Goal: Check status: Check status

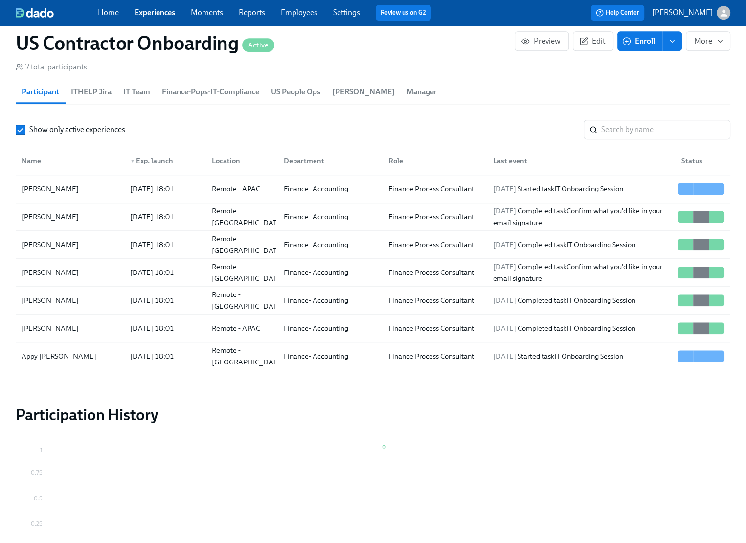
scroll to position [0, 205]
click at [161, 16] on link "Experiences" at bounding box center [155, 12] width 41 height 9
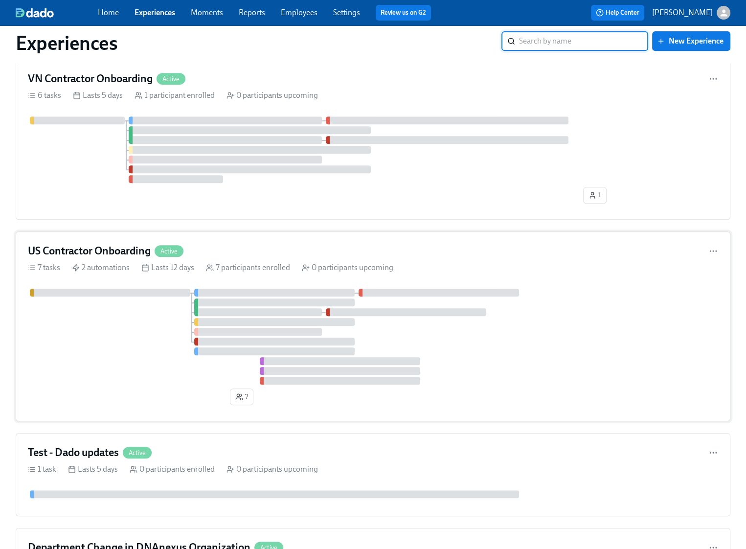
scroll to position [430, 0]
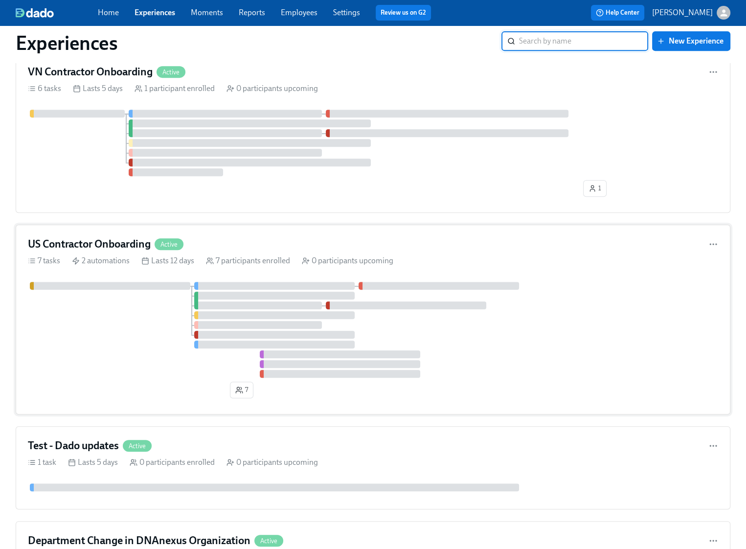
click at [150, 328] on div at bounding box center [373, 330] width 690 height 96
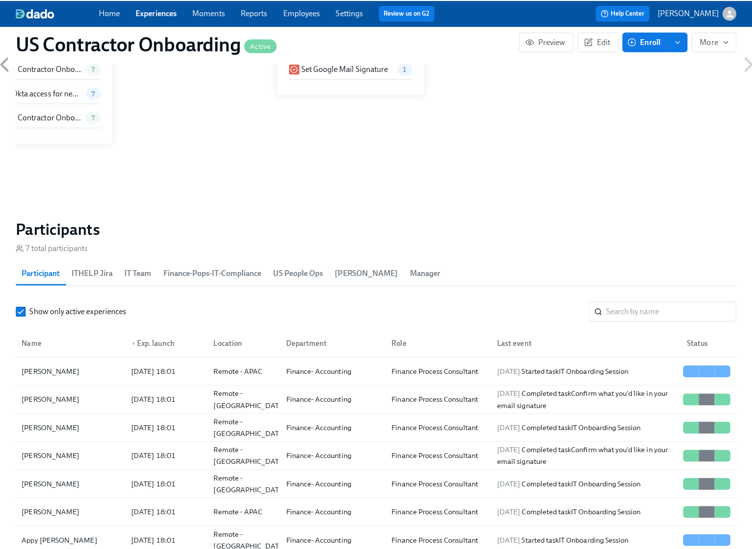
scroll to position [892, 0]
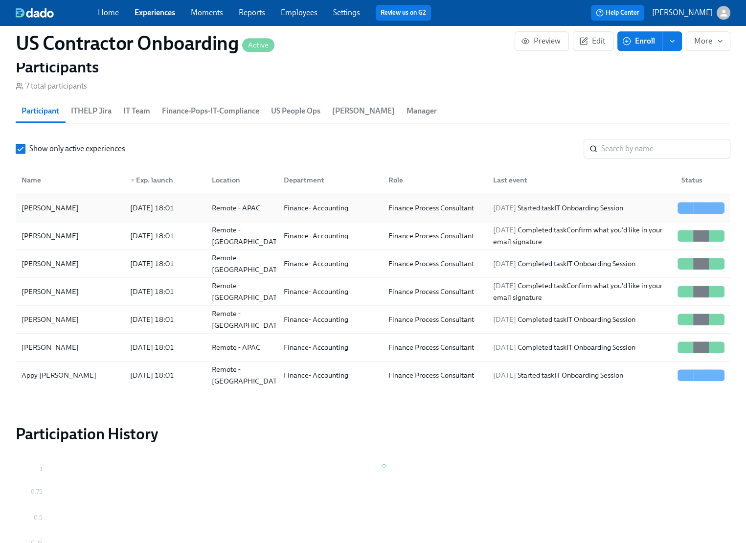
click at [84, 205] on div "[PERSON_NAME]" at bounding box center [70, 208] width 105 height 20
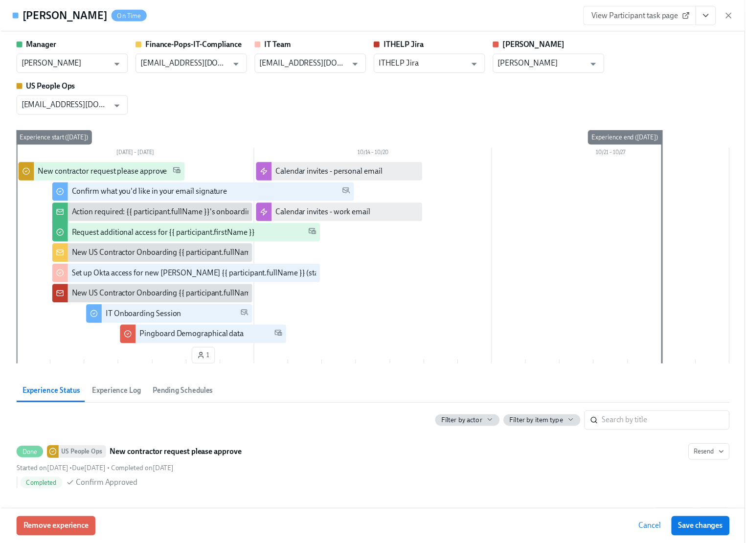
scroll to position [264, 0]
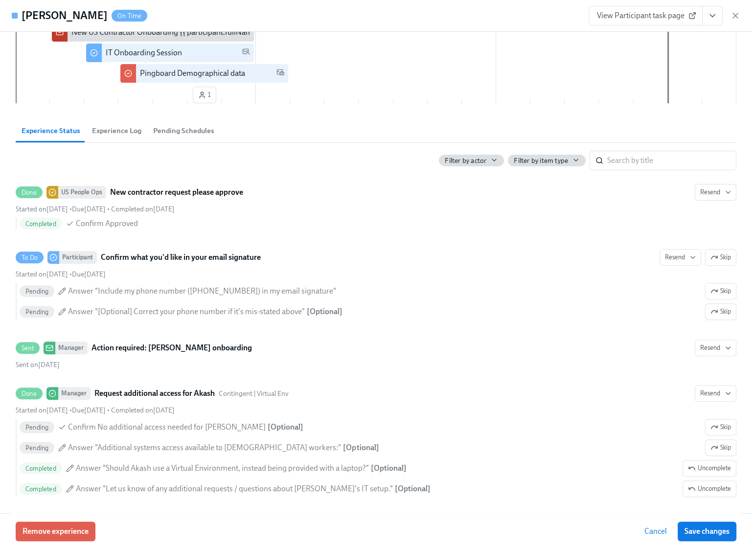
click at [632, 17] on span "View Participant task page" at bounding box center [645, 16] width 97 height 10
click at [733, 15] on icon "button" at bounding box center [735, 16] width 10 height 10
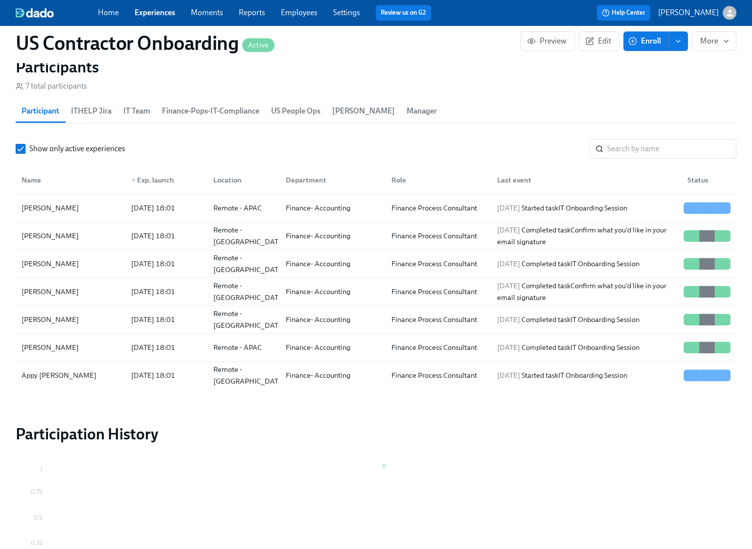
scroll to position [0, 199]
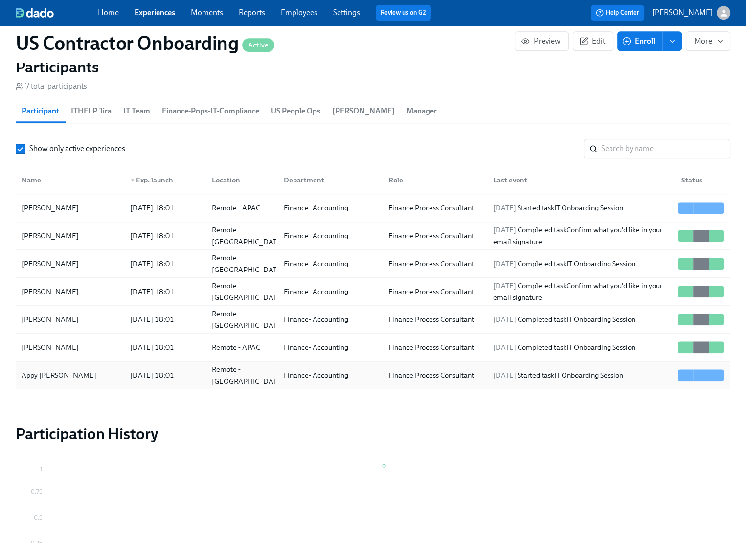
click at [73, 372] on div "Appy Nahar" at bounding box center [70, 375] width 105 height 20
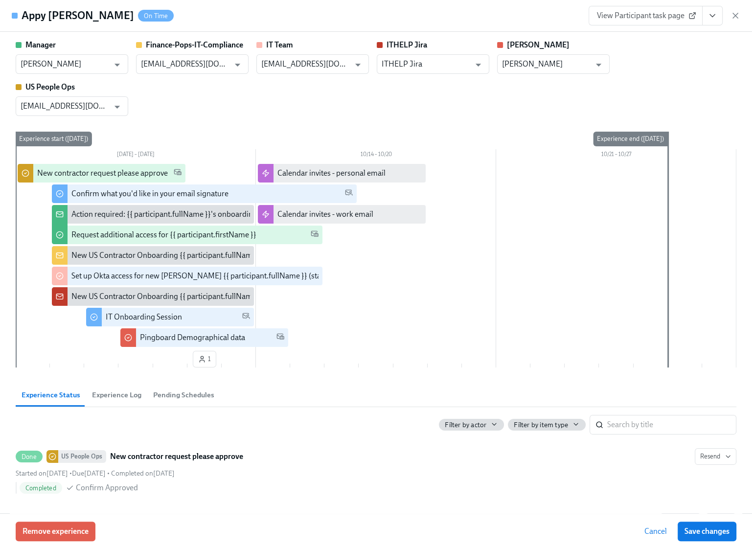
click at [657, 11] on span "View Participant task page" at bounding box center [645, 16] width 97 height 10
click at [734, 15] on icon "button" at bounding box center [735, 15] width 5 height 5
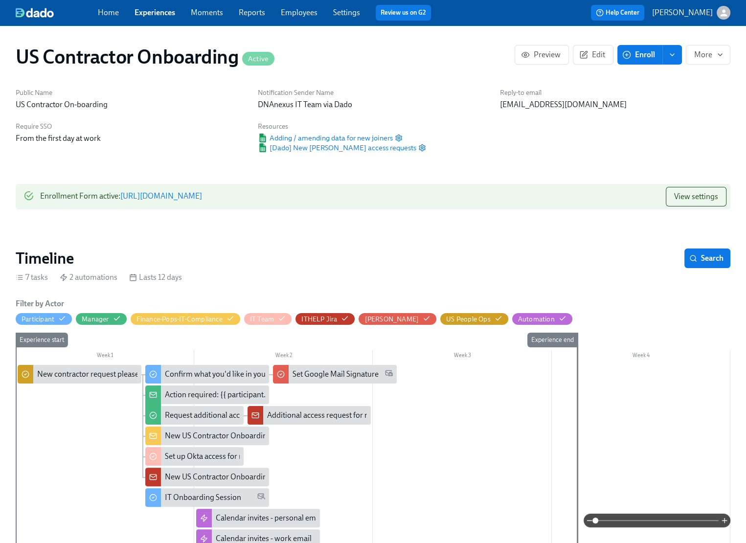
click at [147, 14] on link "Experiences" at bounding box center [155, 12] width 41 height 9
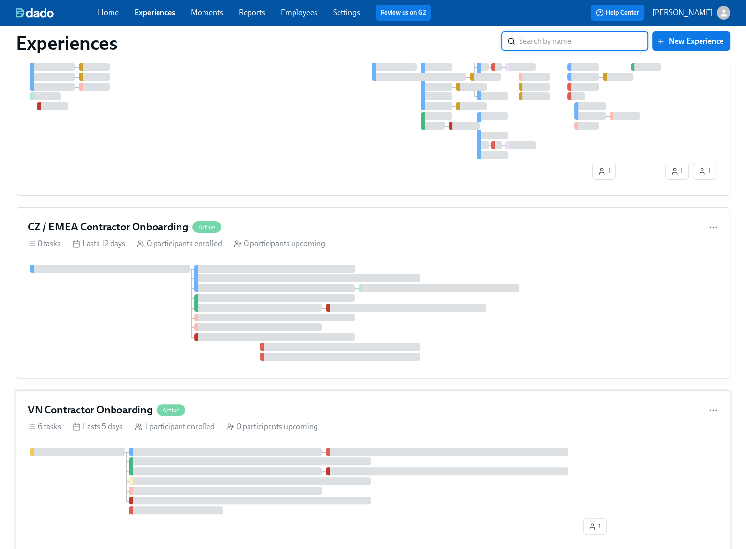
scroll to position [372, 0]
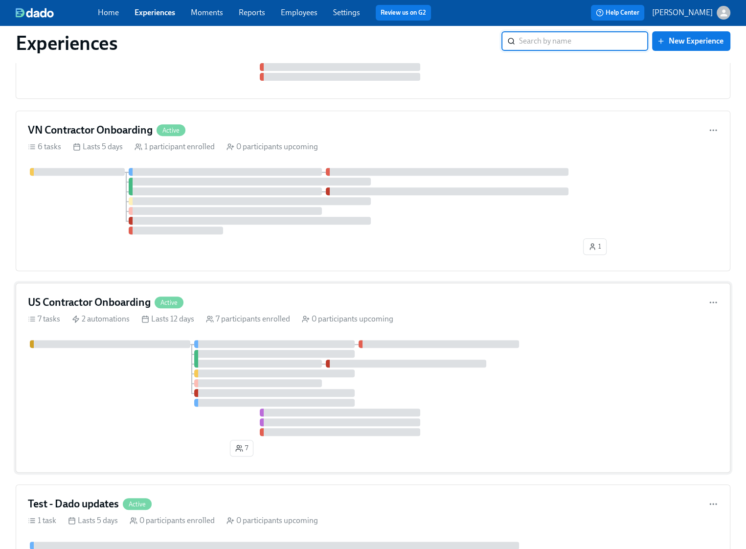
click at [82, 406] on div at bounding box center [373, 388] width 690 height 96
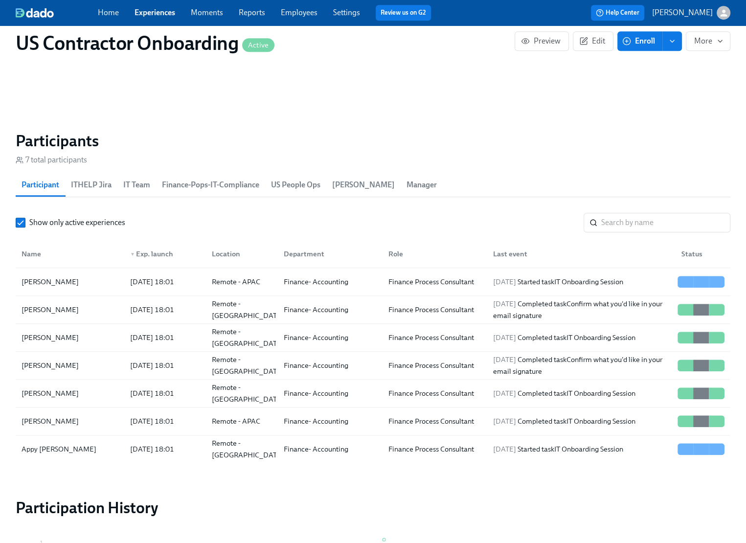
scroll to position [988, 0]
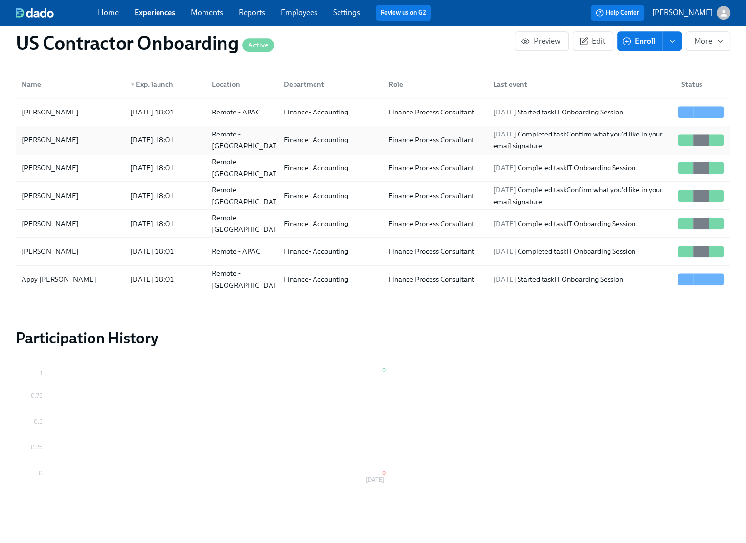
click at [89, 141] on div "Austin Burlone" at bounding box center [70, 140] width 105 height 20
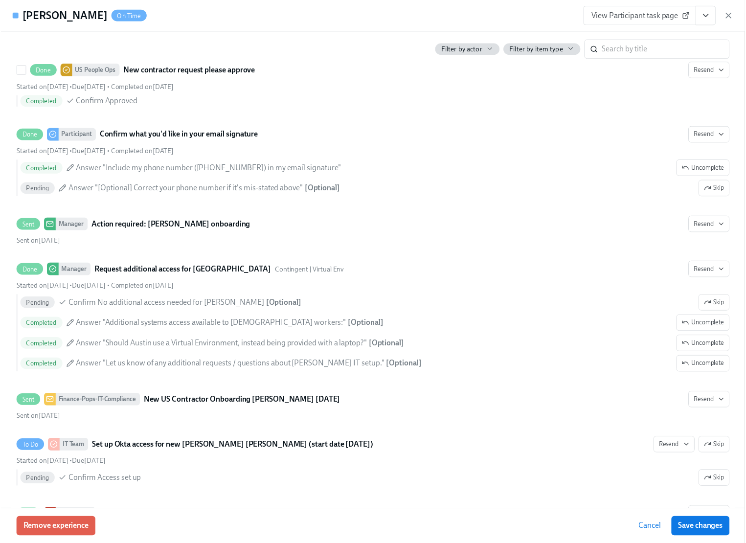
scroll to position [605, 0]
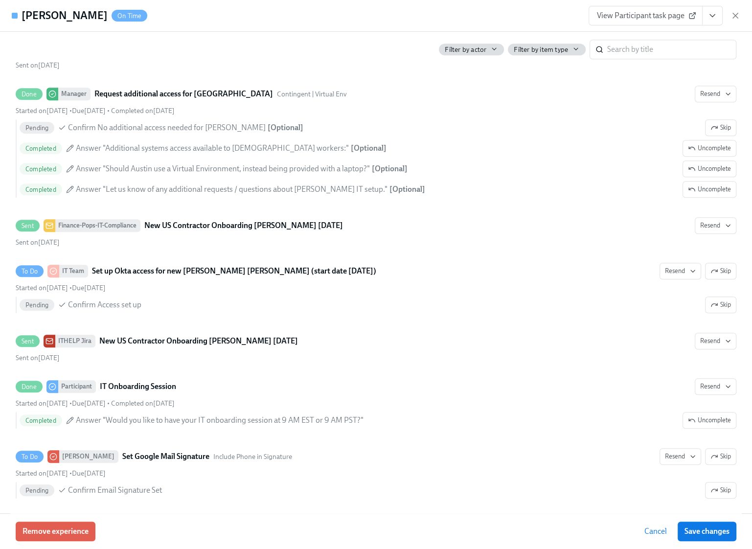
click at [622, 19] on span "View Participant task page" at bounding box center [645, 16] width 97 height 10
click at [736, 13] on icon "button" at bounding box center [735, 16] width 10 height 10
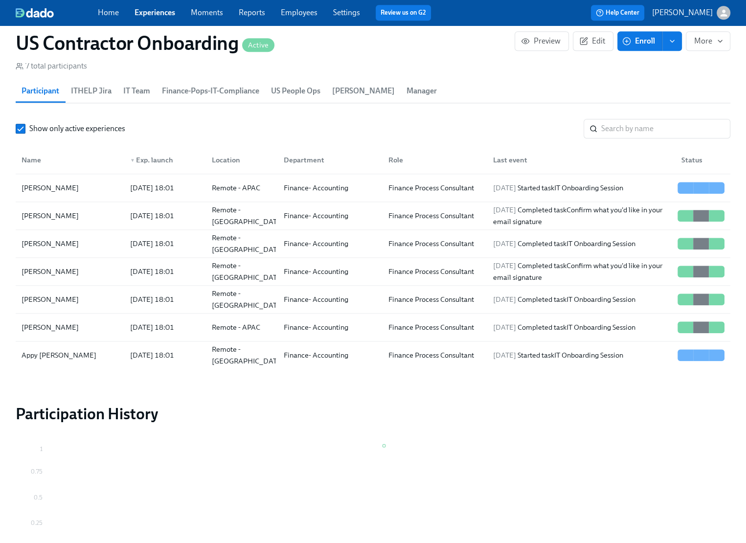
scroll to position [988, 0]
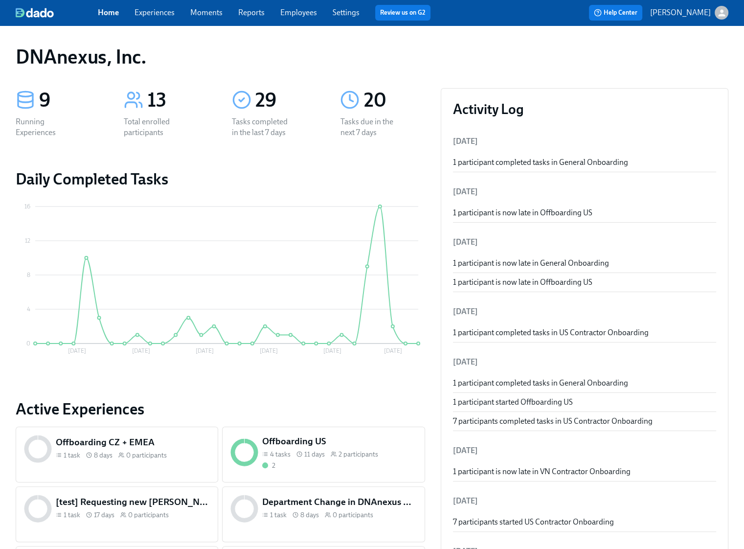
click at [169, 11] on link "Experiences" at bounding box center [155, 12] width 40 height 9
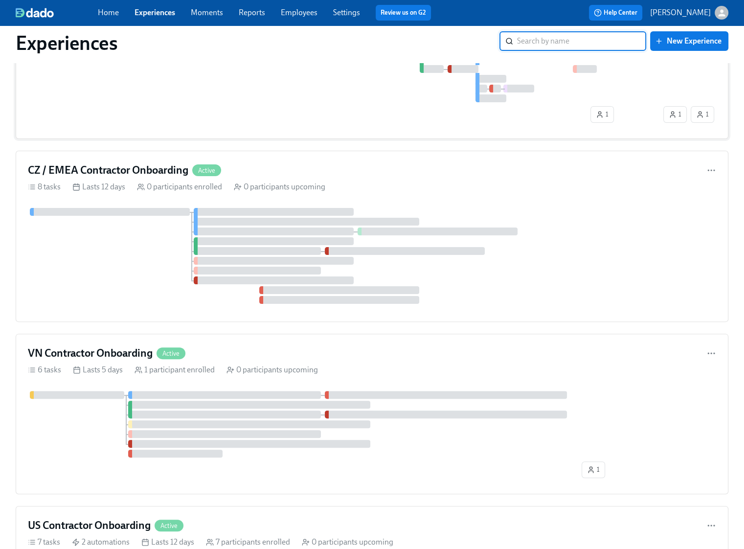
scroll to position [359, 0]
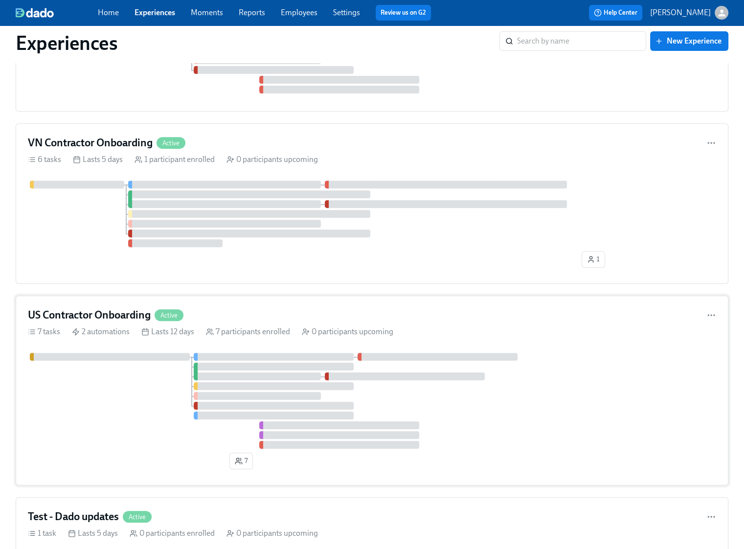
click at [145, 409] on div at bounding box center [372, 401] width 688 height 96
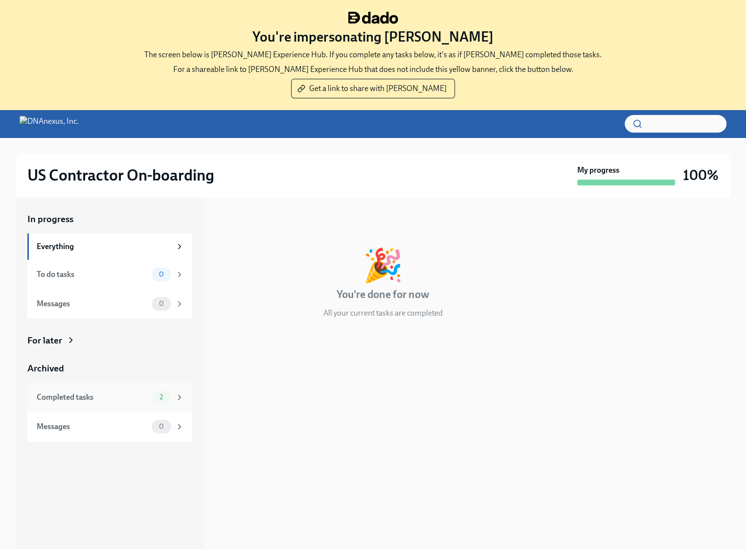
click at [137, 400] on div "Completed tasks" at bounding box center [92, 397] width 111 height 11
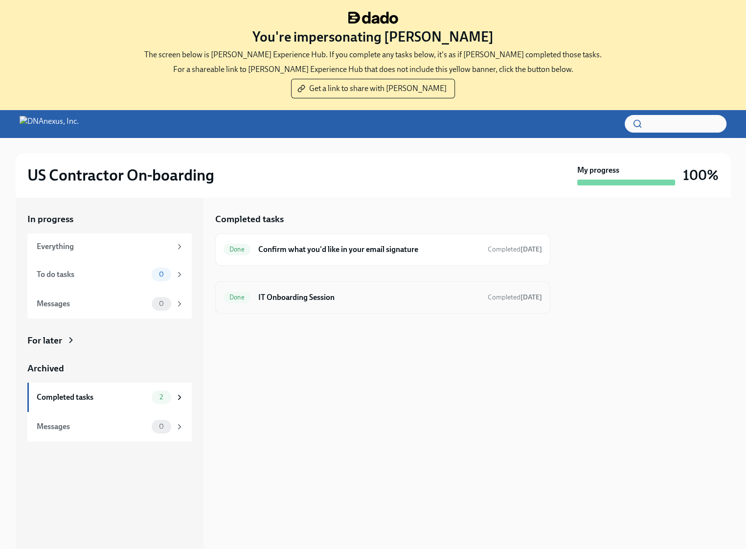
click at [323, 302] on div "Done IT Onboarding Session Completed [DATE]" at bounding box center [383, 298] width 318 height 16
